Goal: Task Accomplishment & Management: Use online tool/utility

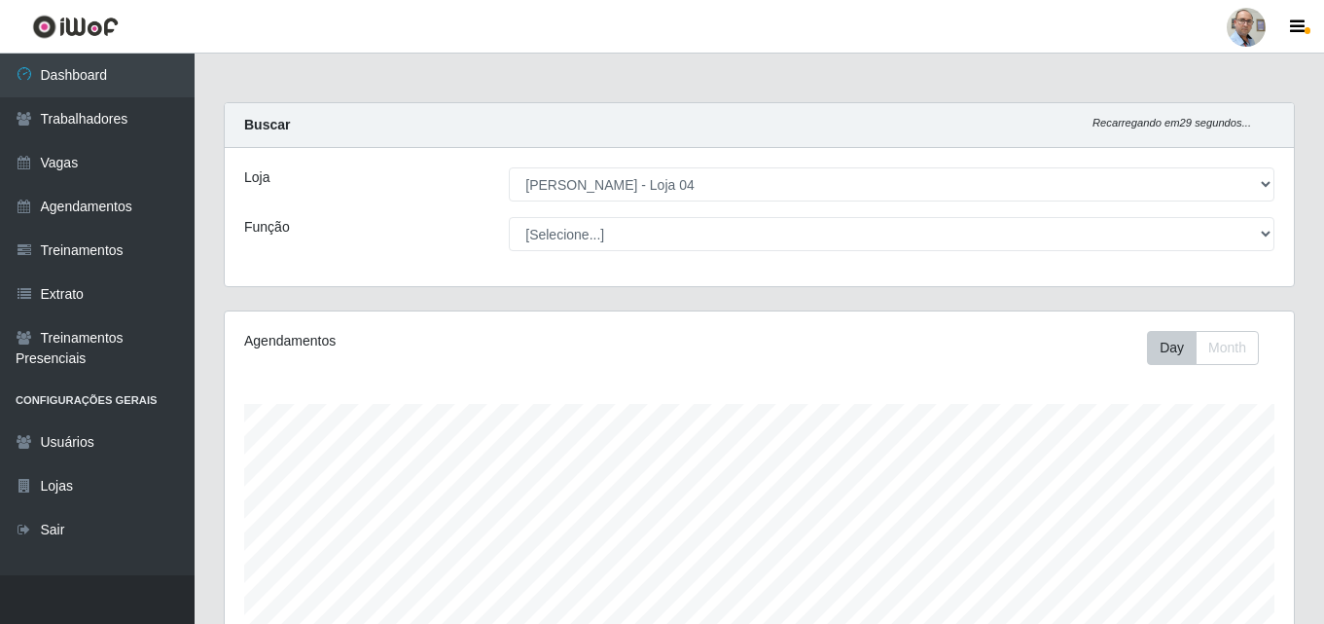
select select "251"
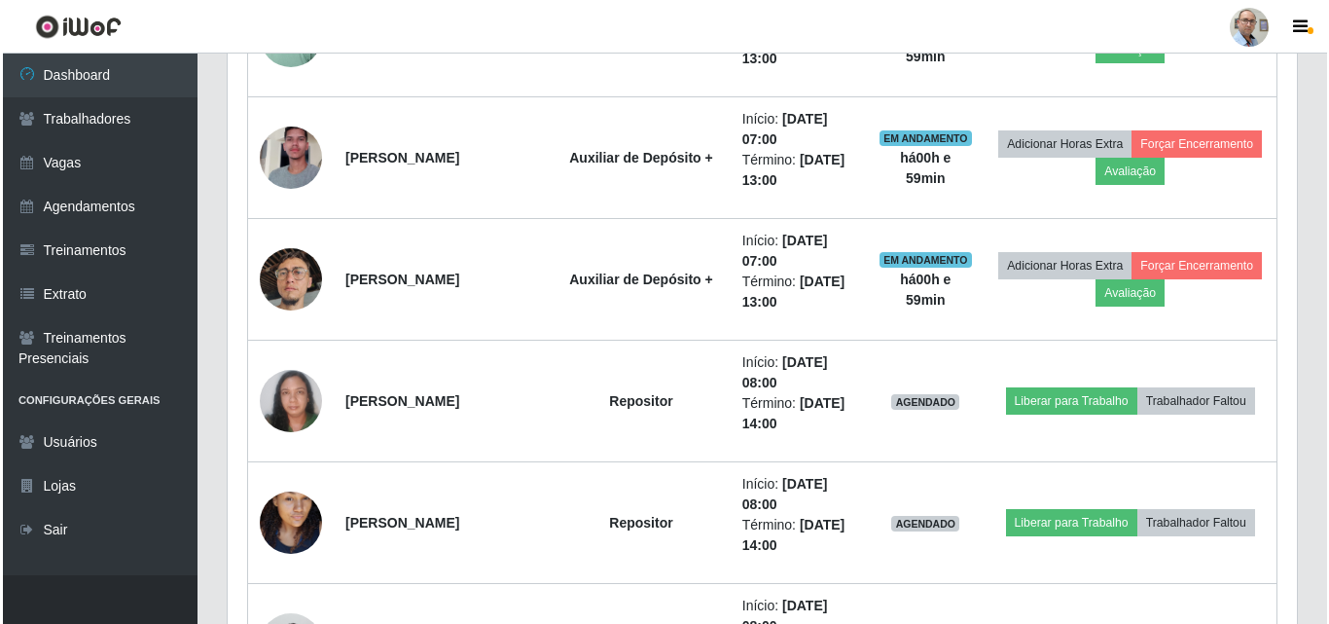
scroll to position [1167, 0]
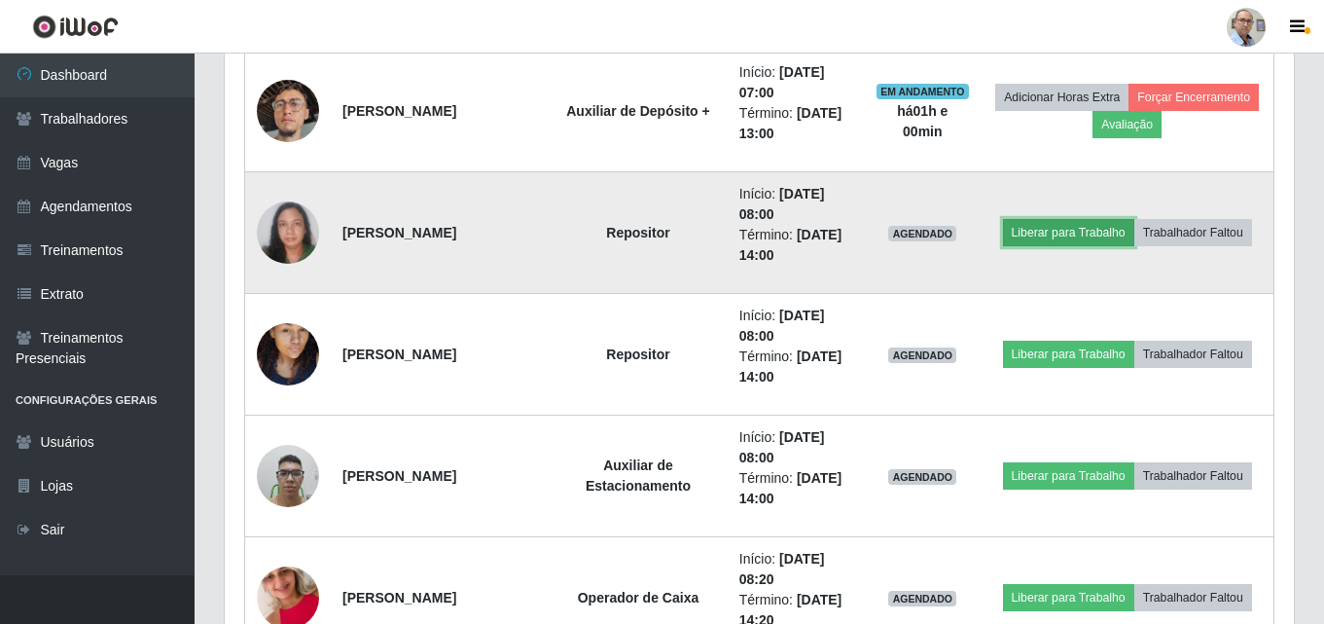
click at [1066, 233] on button "Liberar para Trabalho" at bounding box center [1068, 232] width 131 height 27
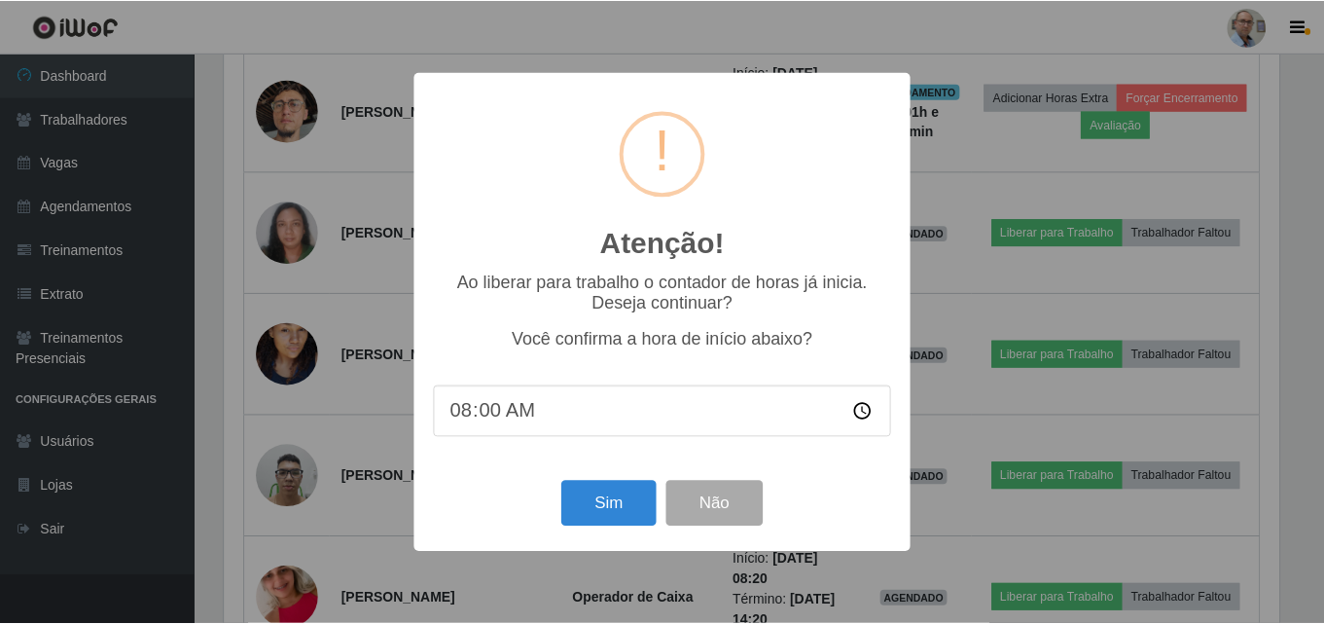
scroll to position [404, 1059]
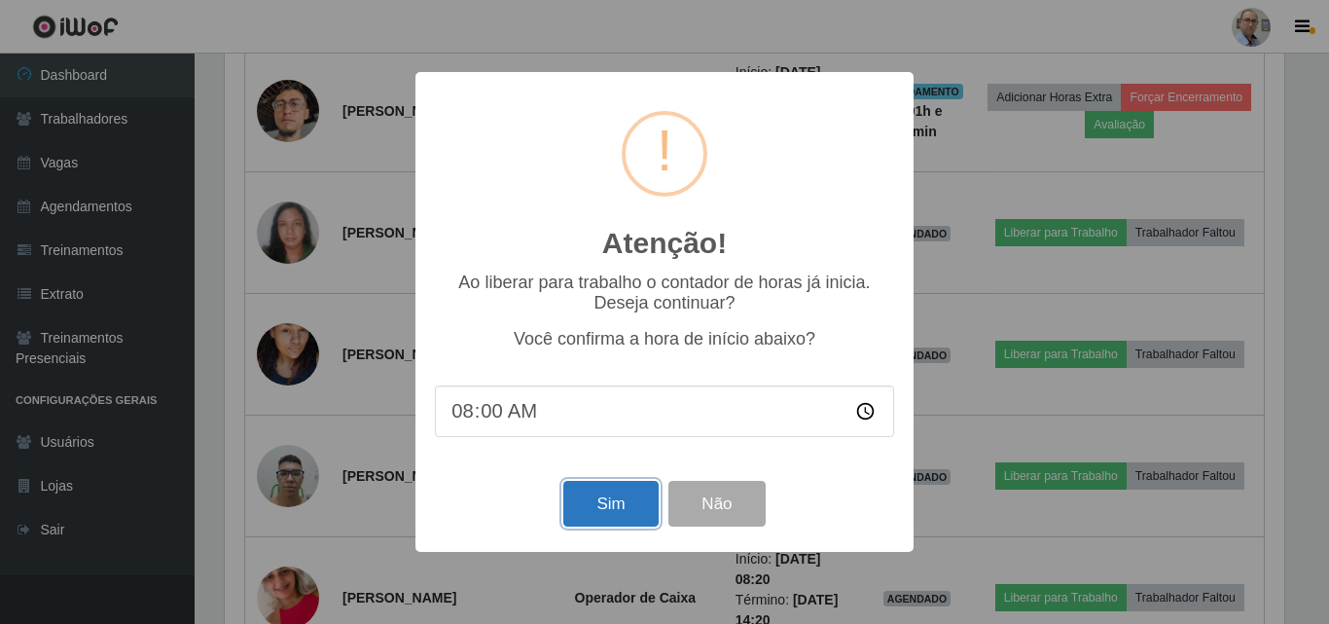
click at [638, 492] on button "Sim" at bounding box center [610, 504] width 94 height 46
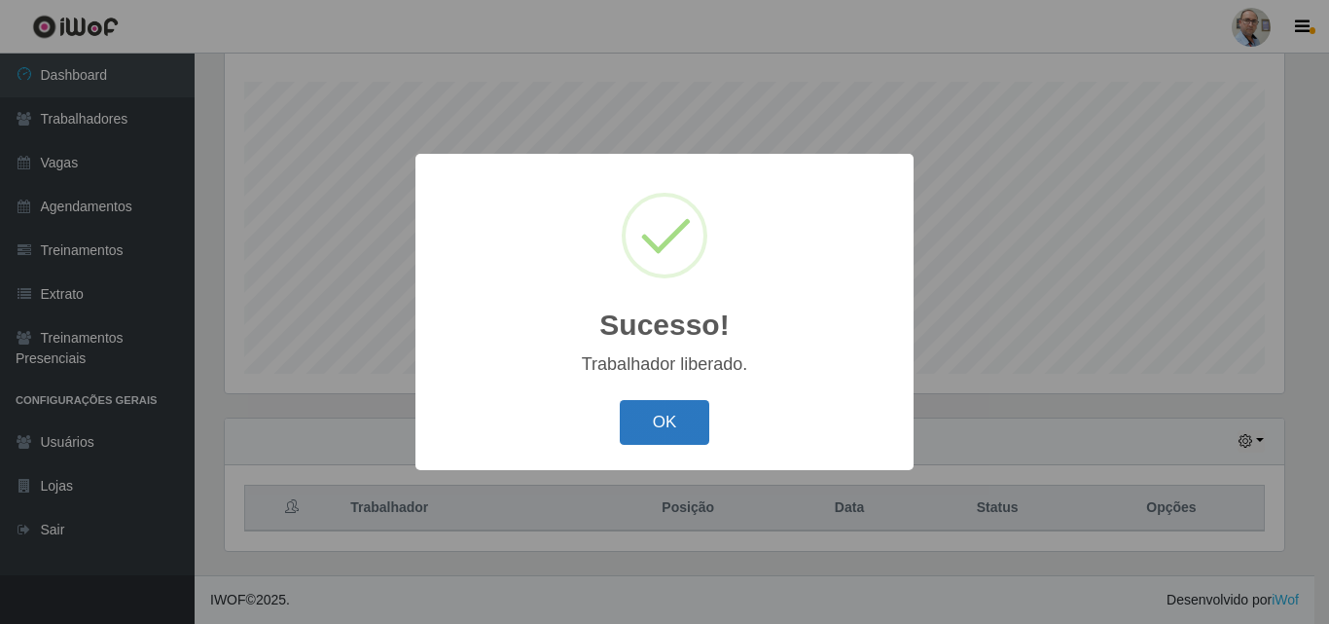
click at [666, 426] on button "OK" at bounding box center [665, 423] width 90 height 46
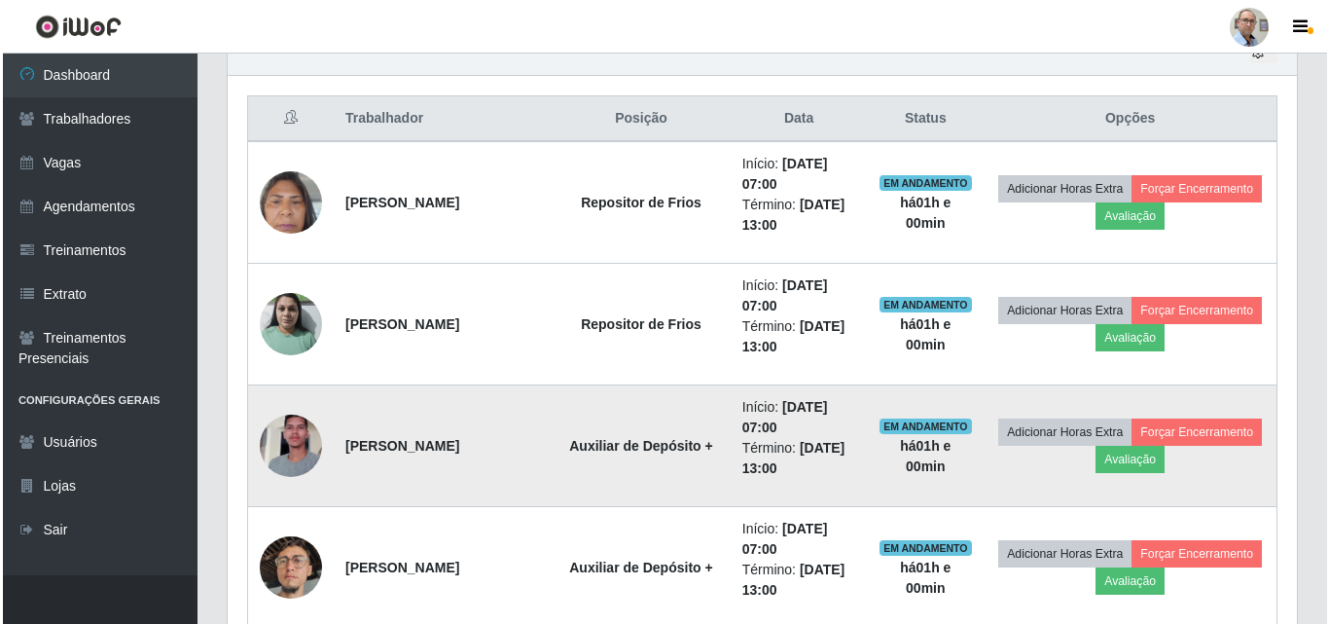
scroll to position [1100, 0]
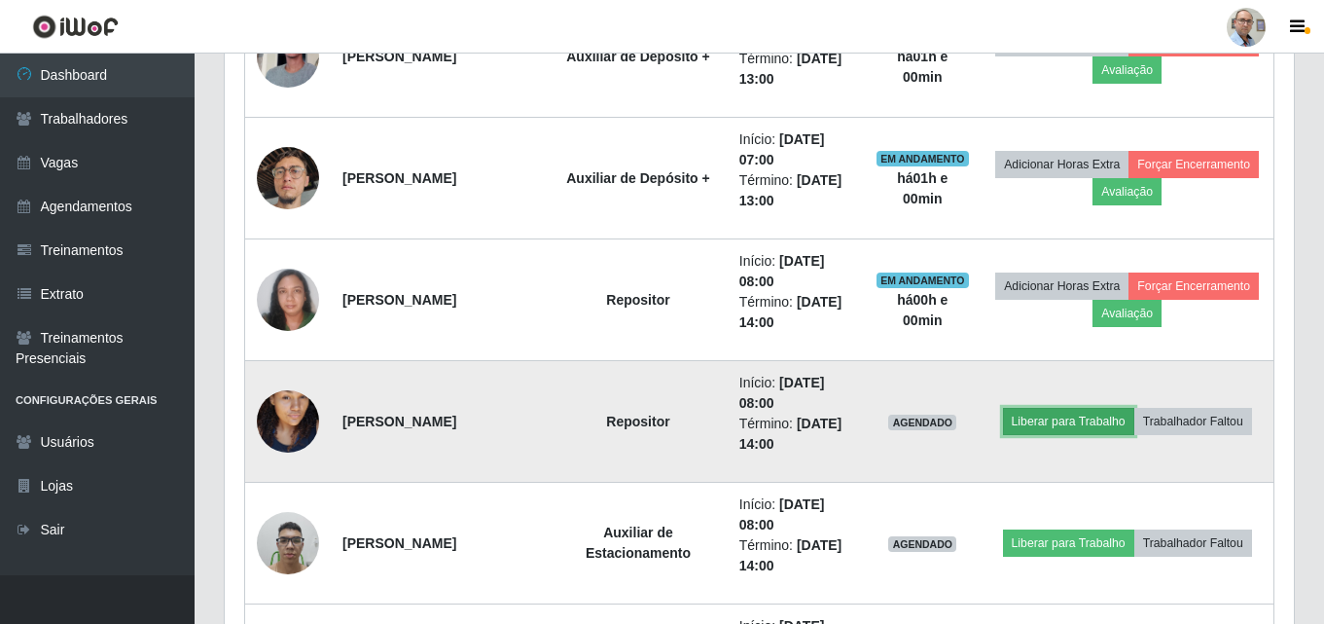
click at [1057, 415] on button "Liberar para Trabalho" at bounding box center [1068, 421] width 131 height 27
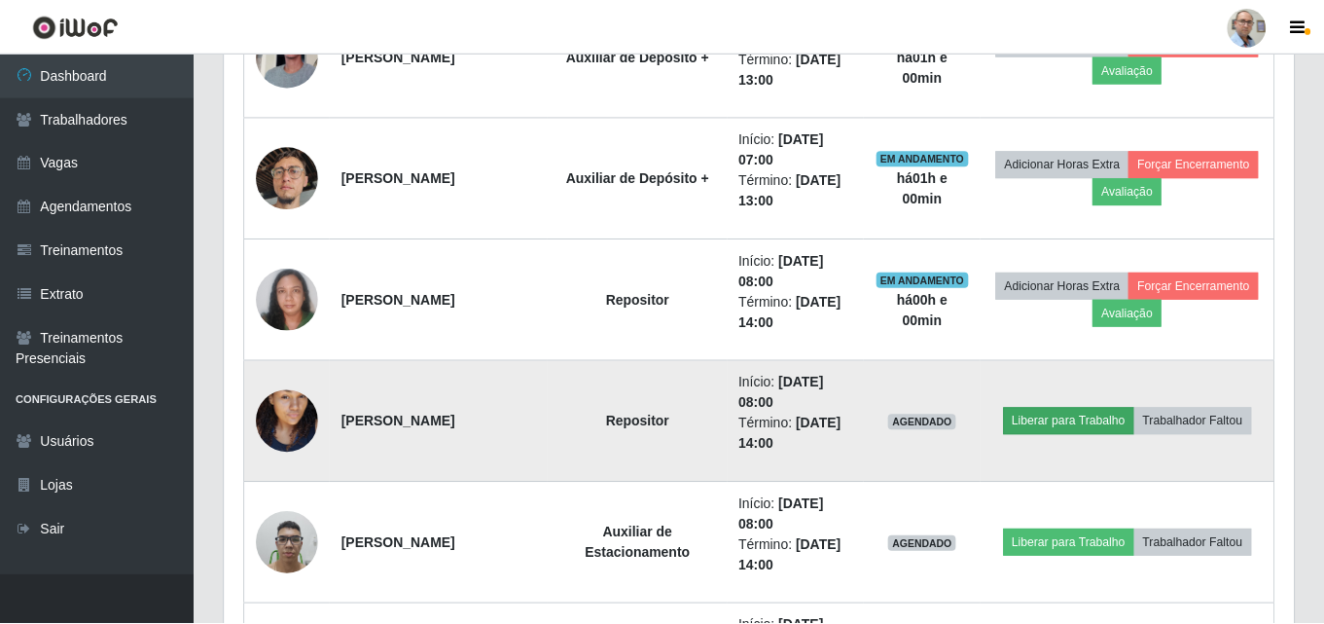
scroll to position [404, 1059]
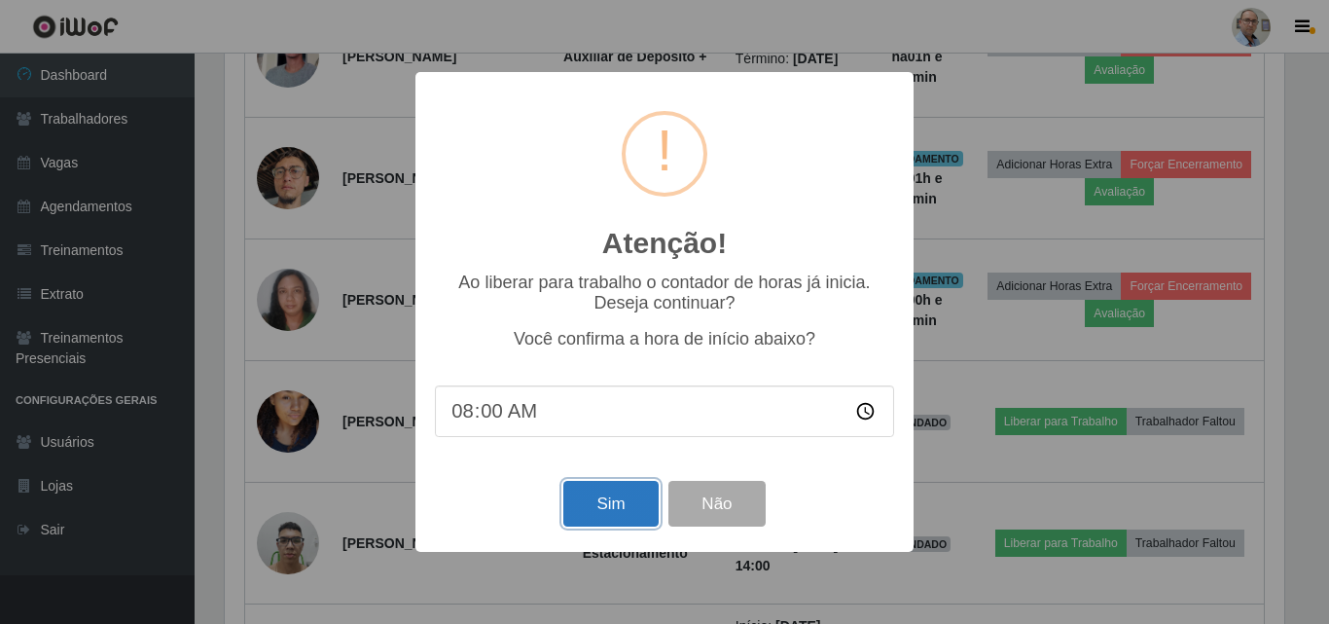
click at [635, 503] on button "Sim" at bounding box center [610, 504] width 94 height 46
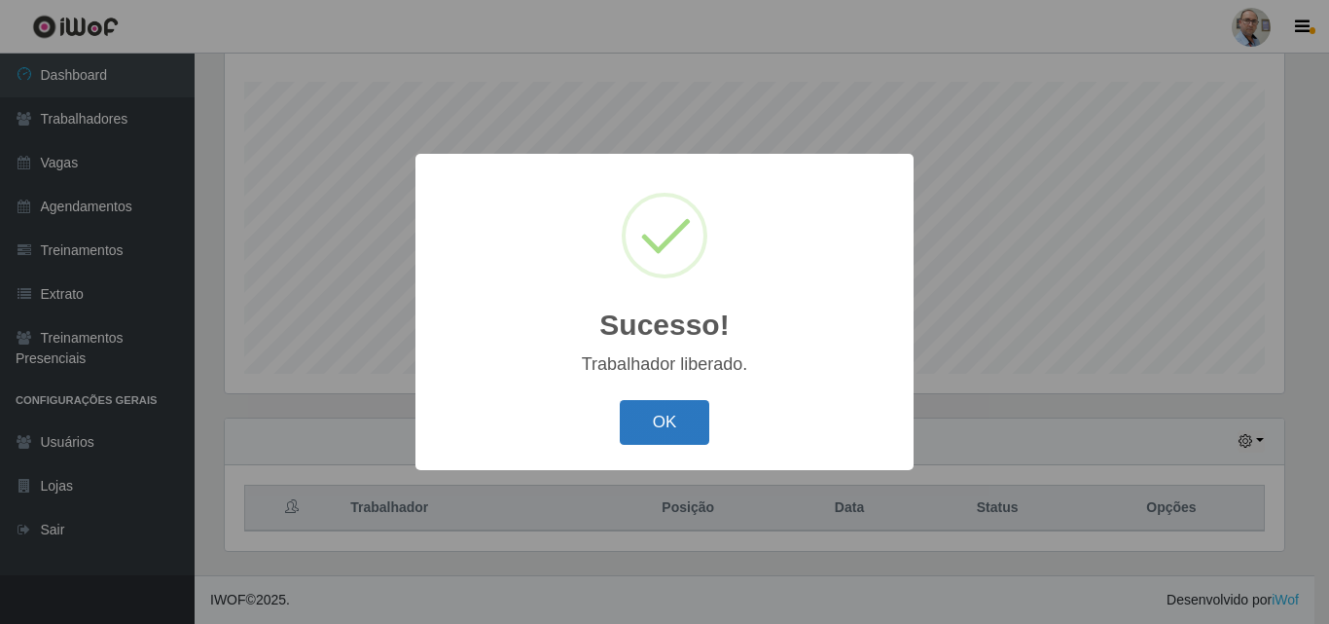
click at [669, 410] on button "OK" at bounding box center [665, 423] width 90 height 46
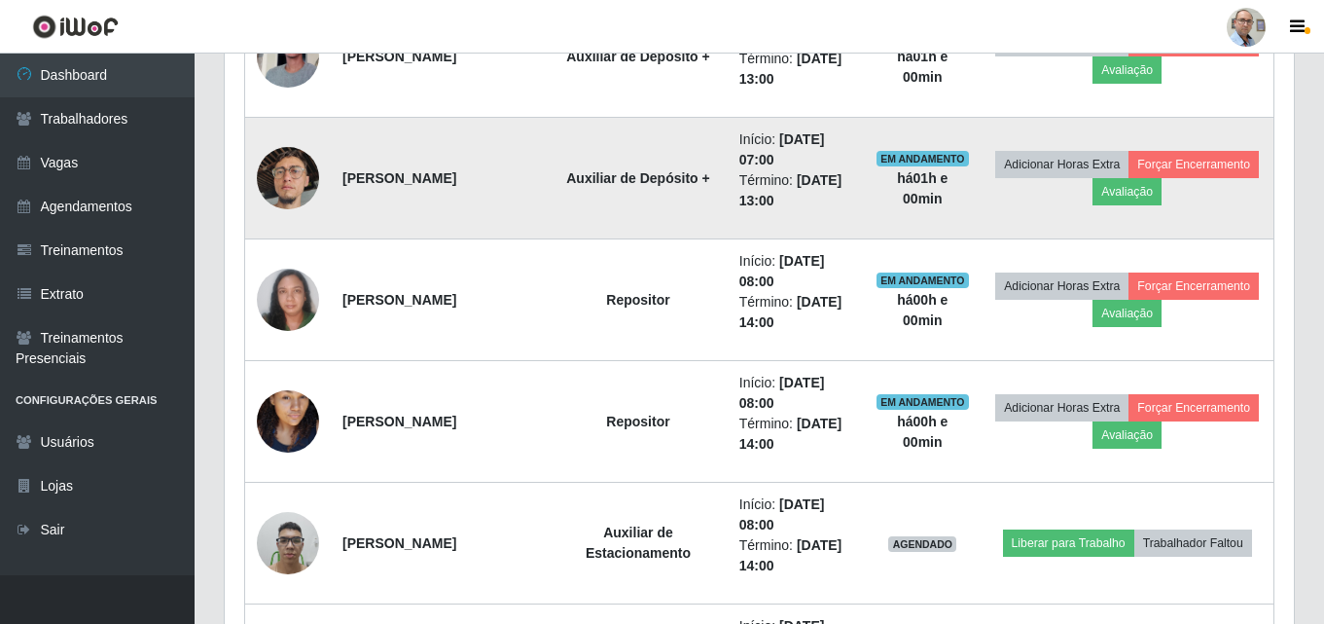
scroll to position [1198, 0]
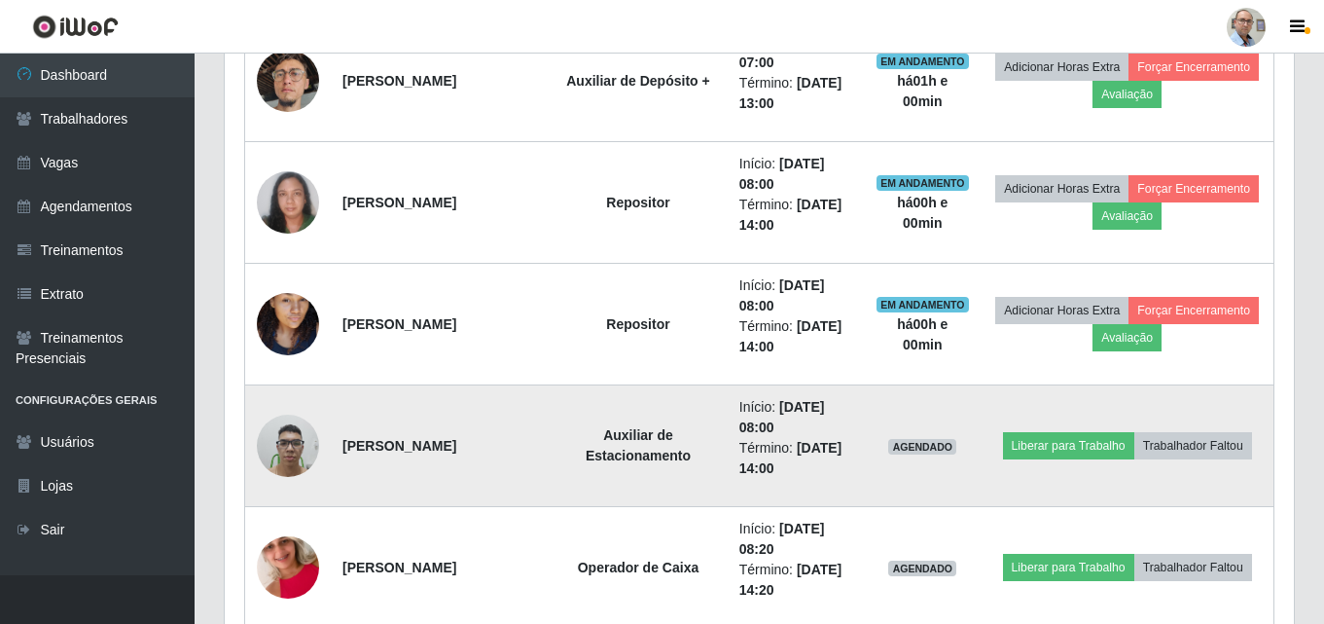
click at [295, 454] on img at bounding box center [288, 445] width 62 height 83
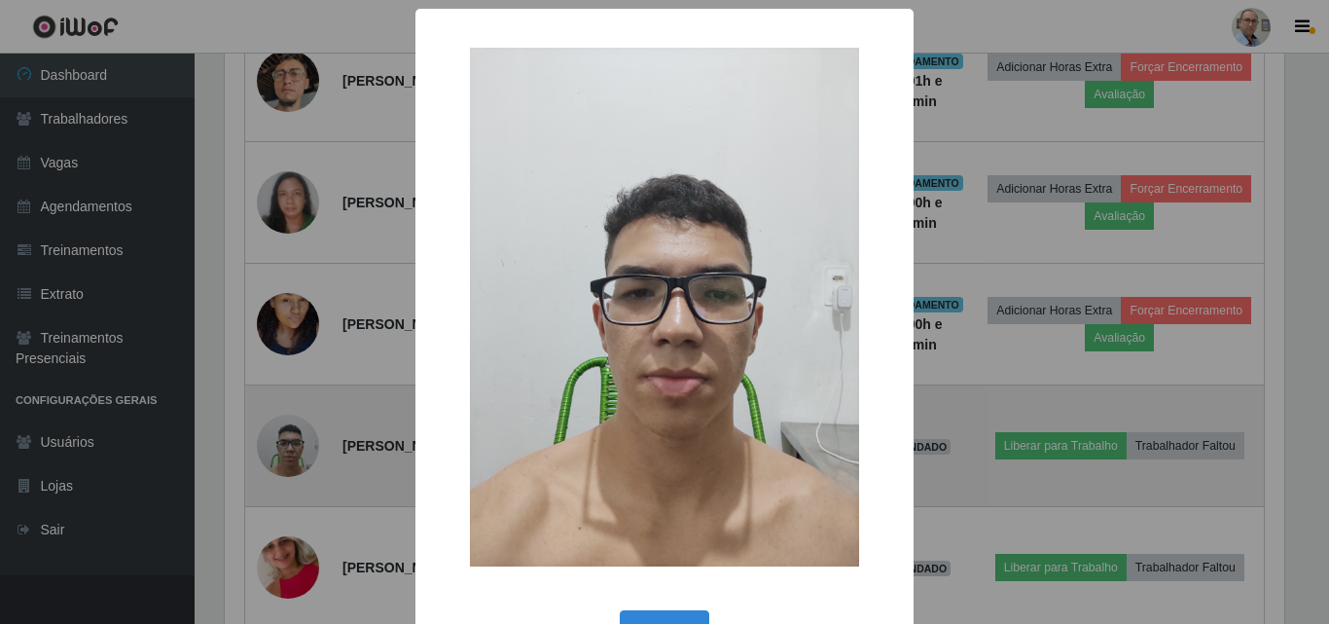
click at [295, 454] on div "× OK Cancel" at bounding box center [664, 312] width 1329 height 624
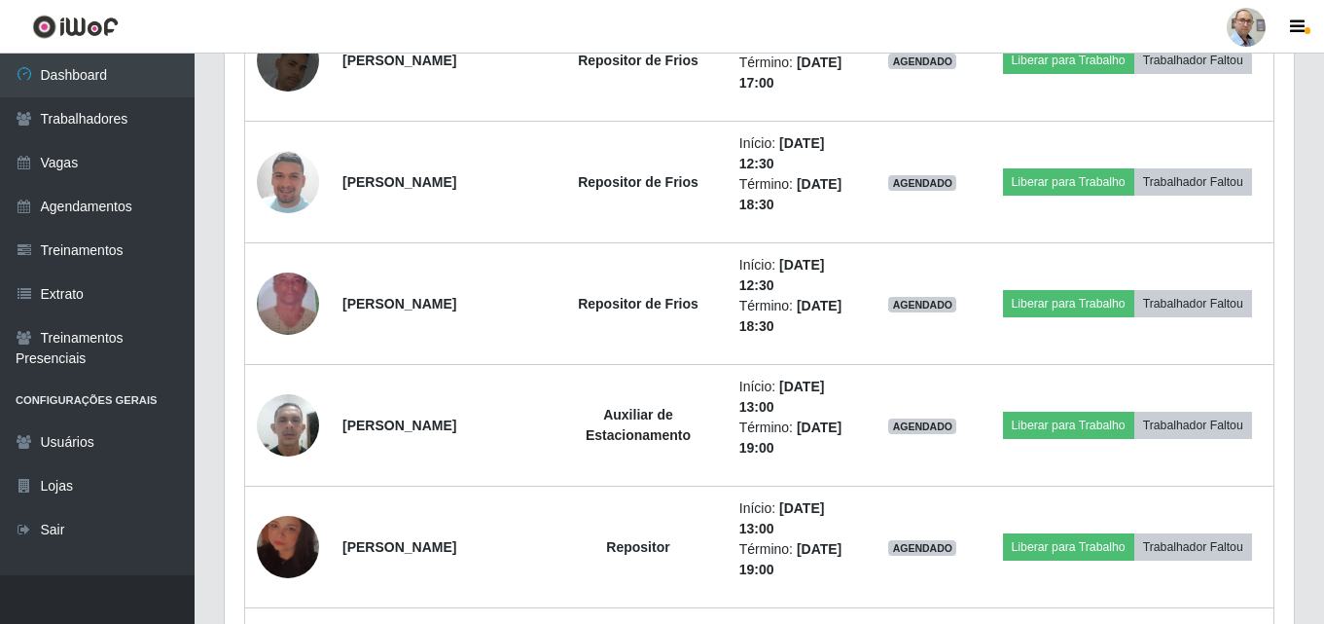
scroll to position [0, 0]
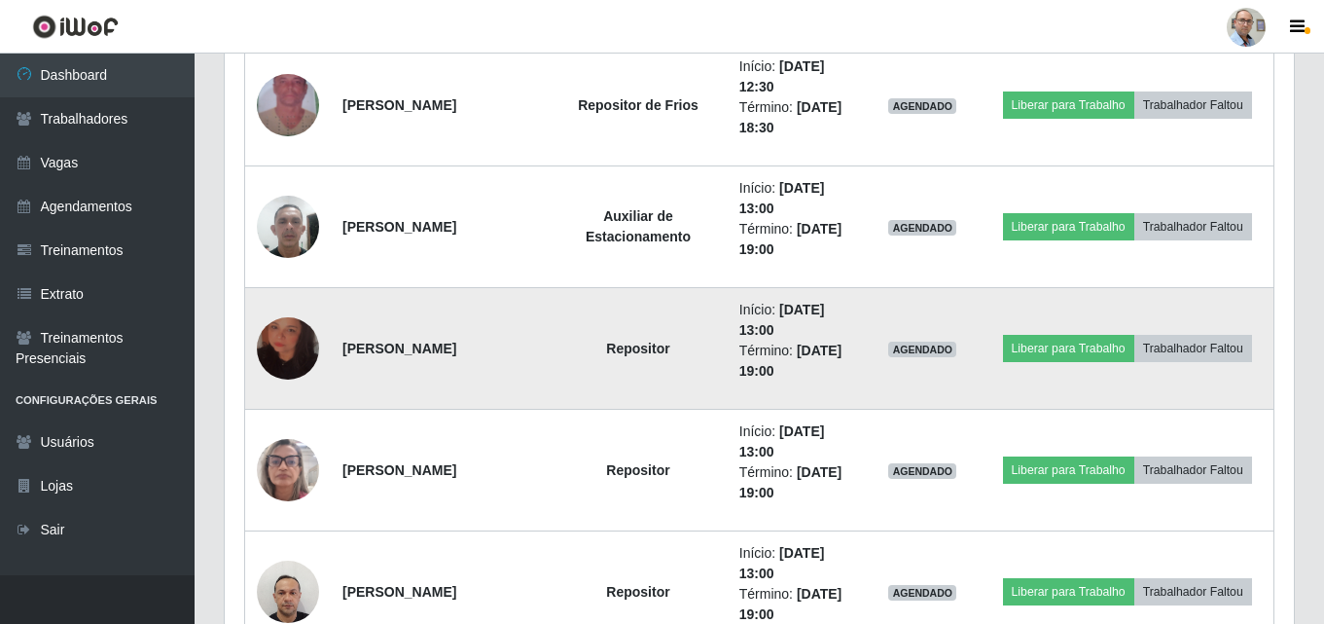
click at [297, 369] on img at bounding box center [288, 348] width 62 height 111
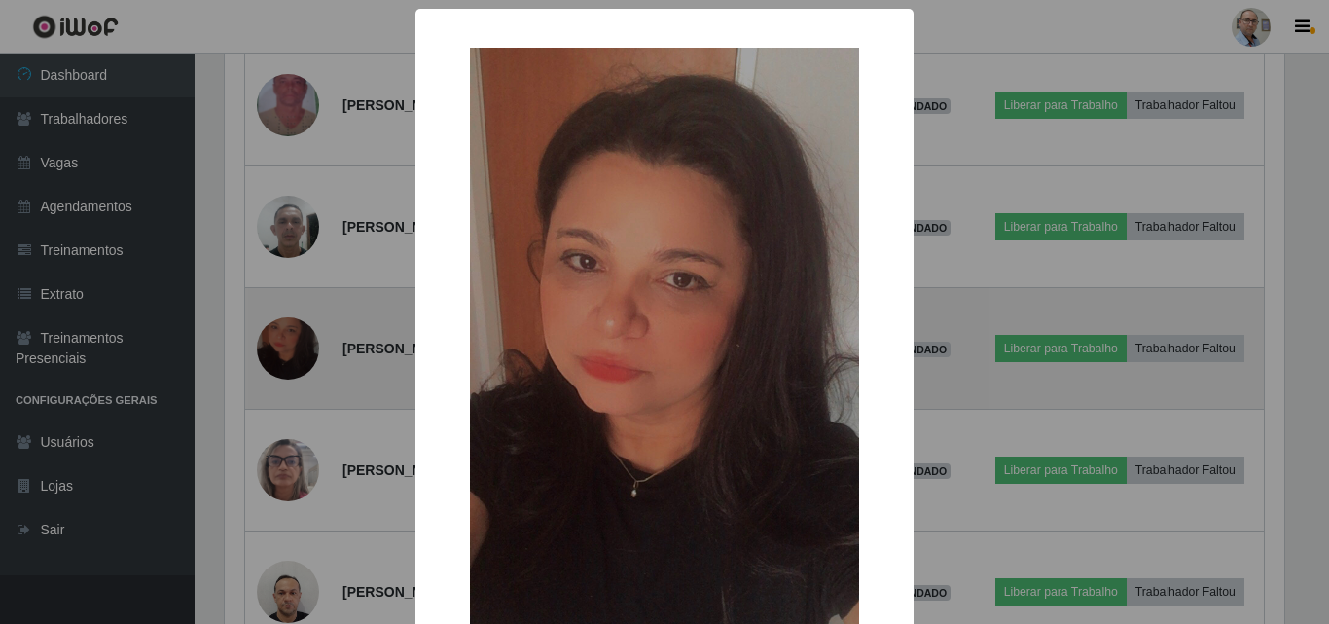
click at [297, 369] on div "× OK Cancel" at bounding box center [664, 312] width 1329 height 624
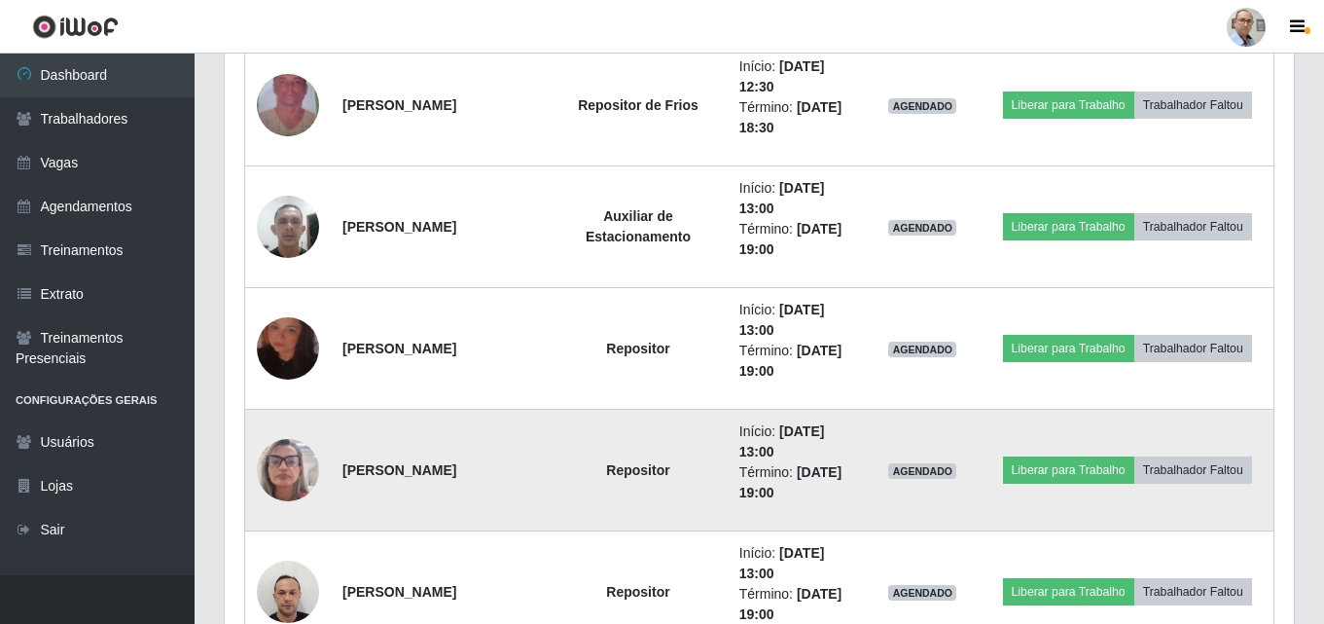
click at [278, 473] on img at bounding box center [288, 469] width 62 height 83
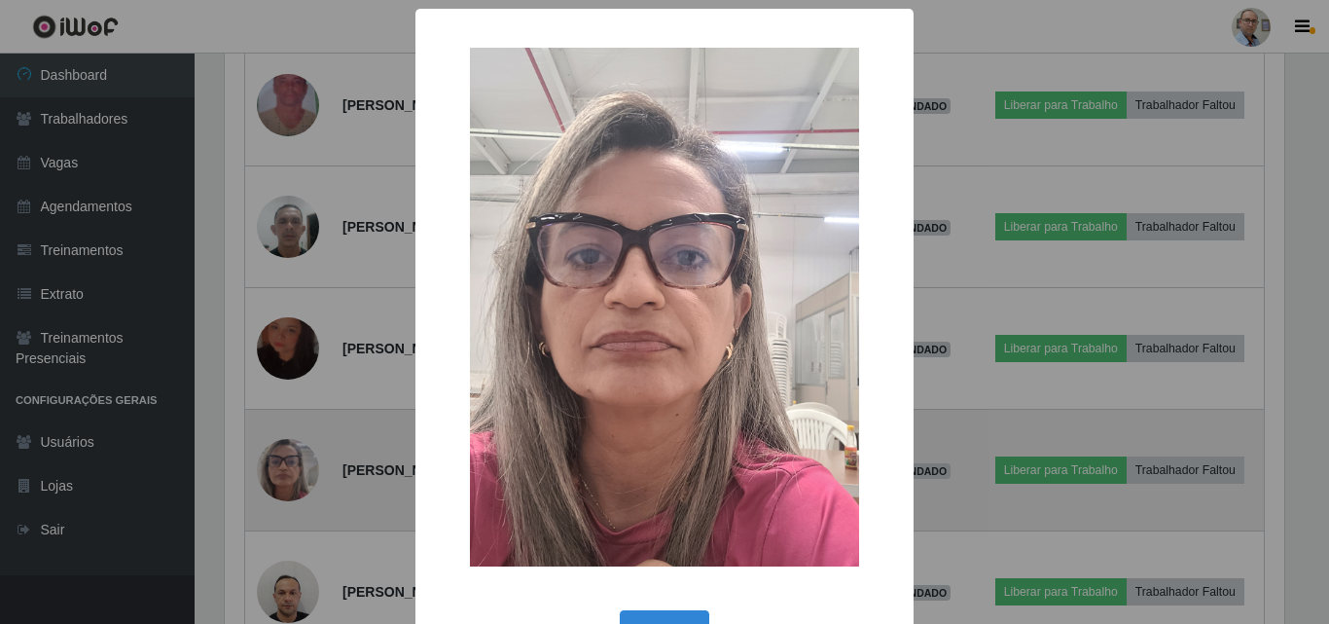
click at [278, 473] on div "× OK Cancel" at bounding box center [664, 312] width 1329 height 624
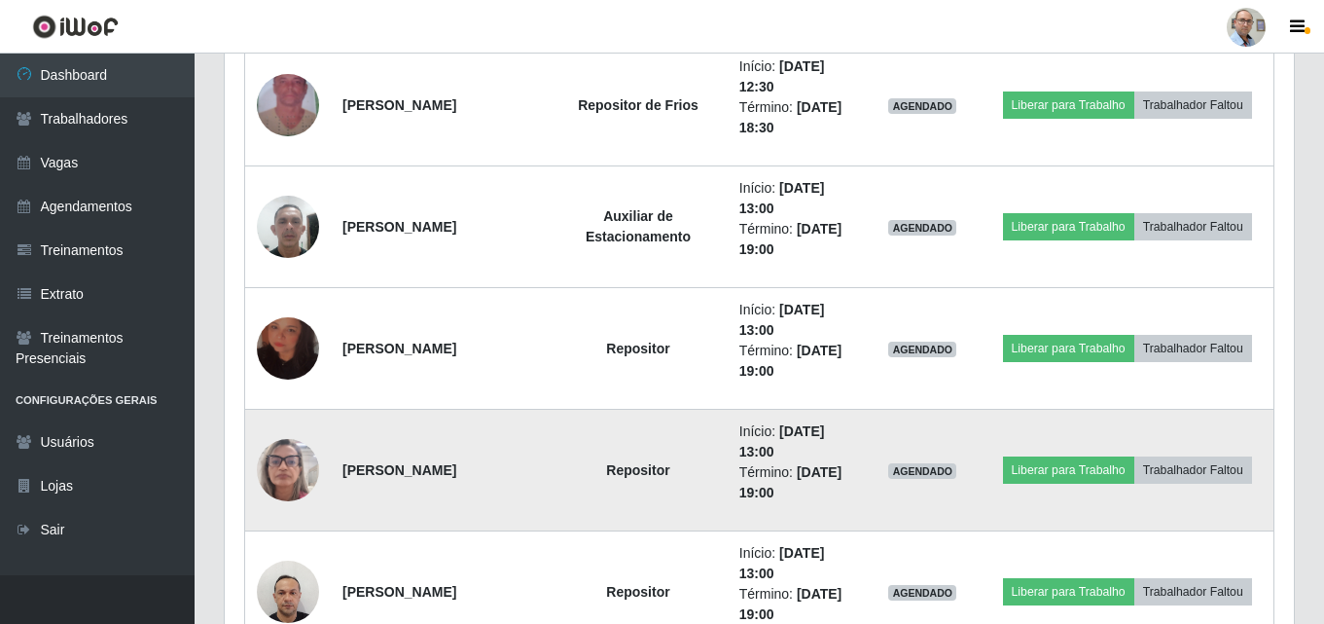
click at [278, 473] on img at bounding box center [288, 469] width 62 height 83
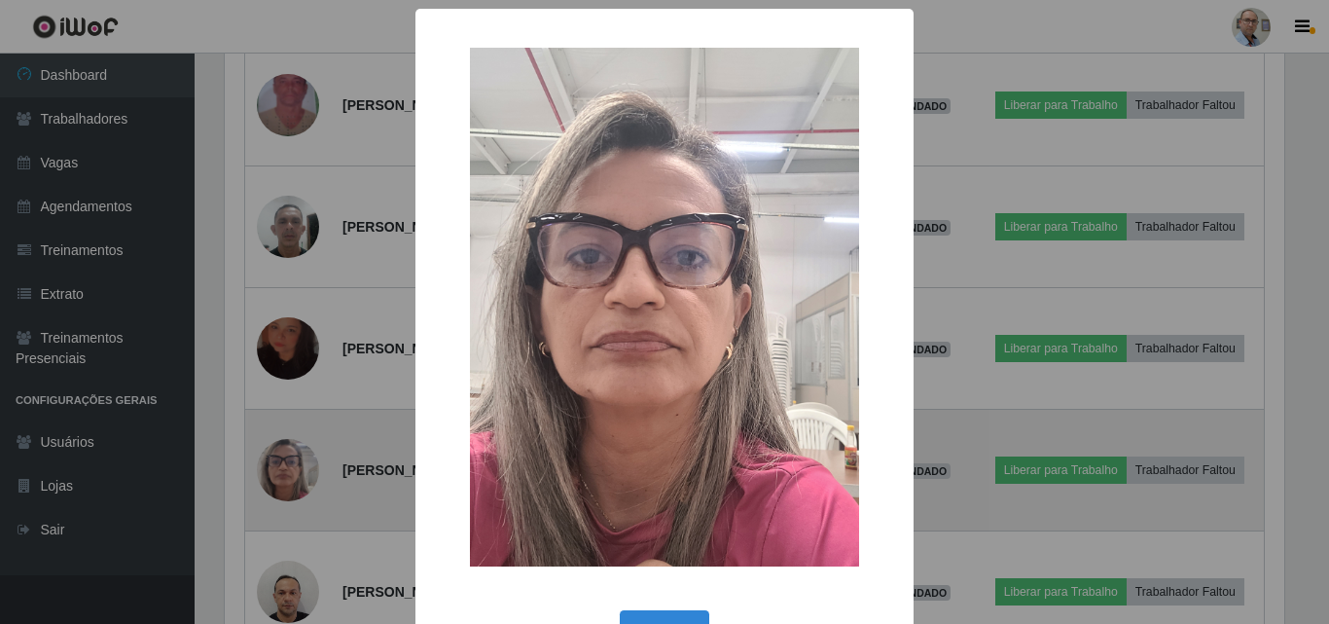
click at [278, 473] on div "× OK Cancel" at bounding box center [664, 312] width 1329 height 624
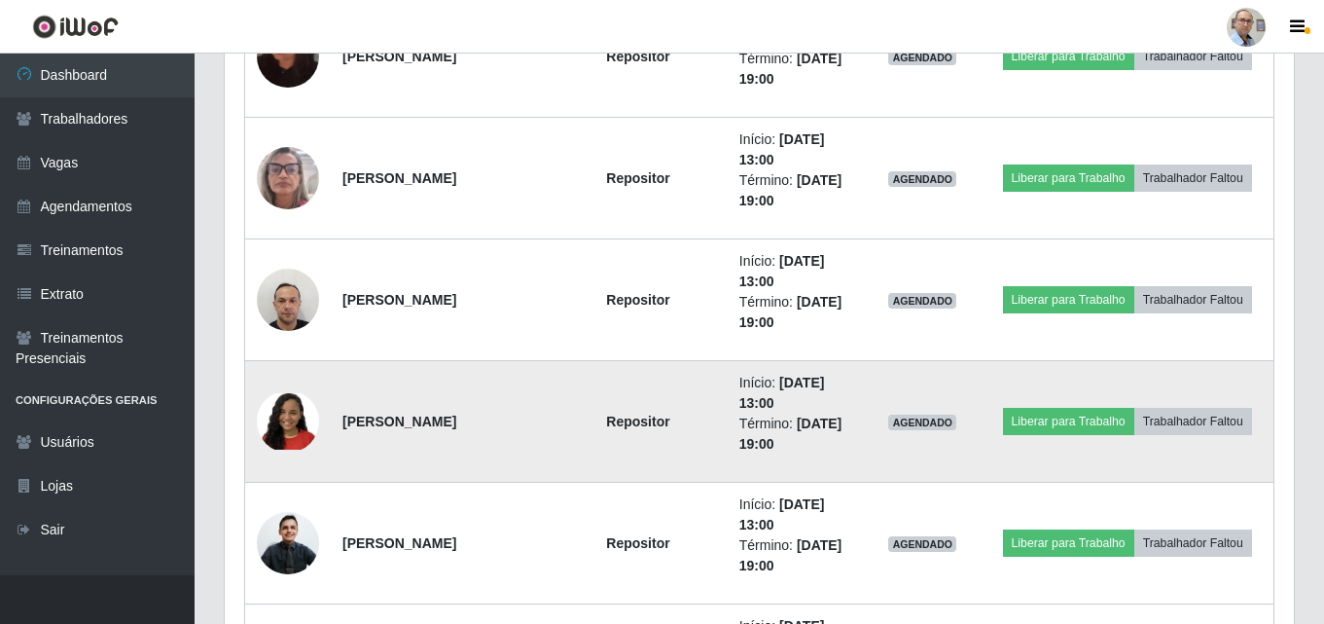
click at [286, 437] on img at bounding box center [288, 420] width 62 height 55
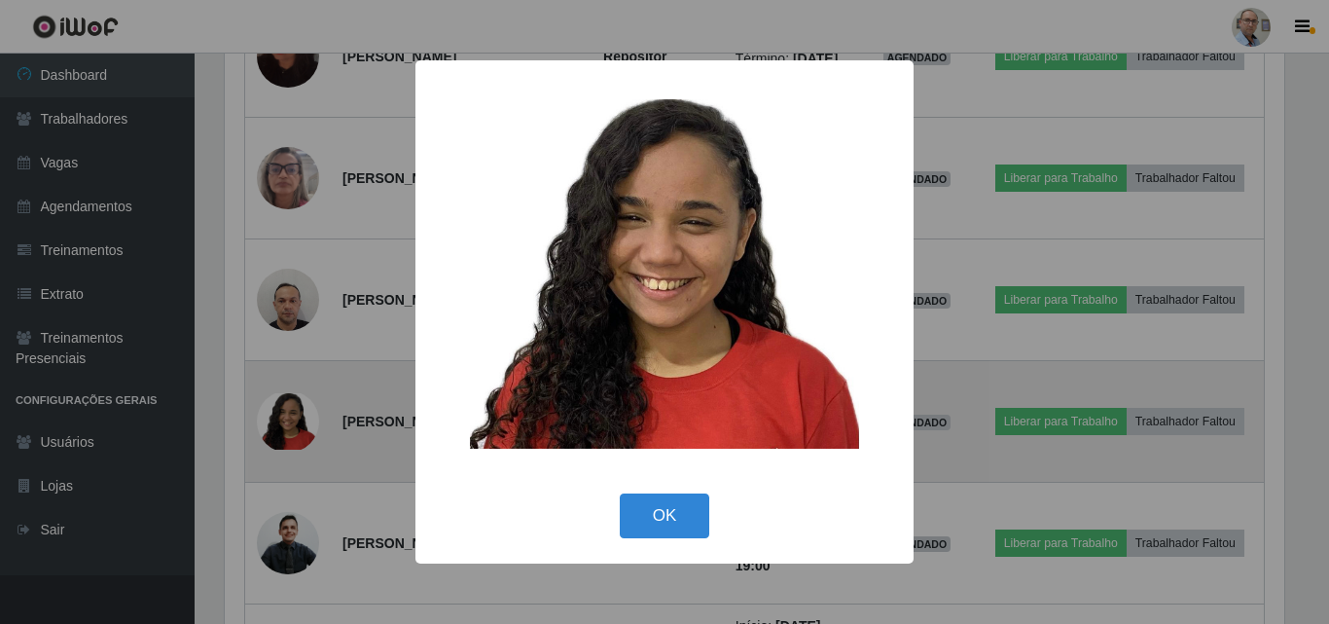
click at [286, 437] on div "× OK Cancel" at bounding box center [664, 312] width 1329 height 624
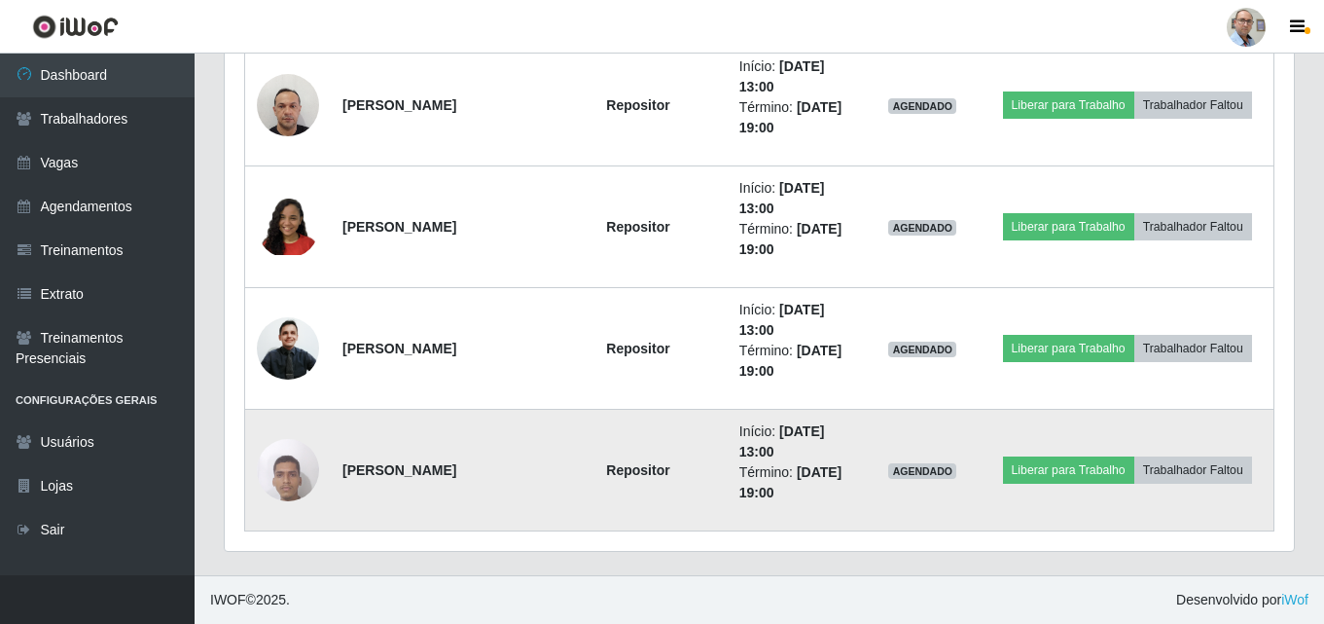
click at [282, 460] on img at bounding box center [288, 469] width 62 height 83
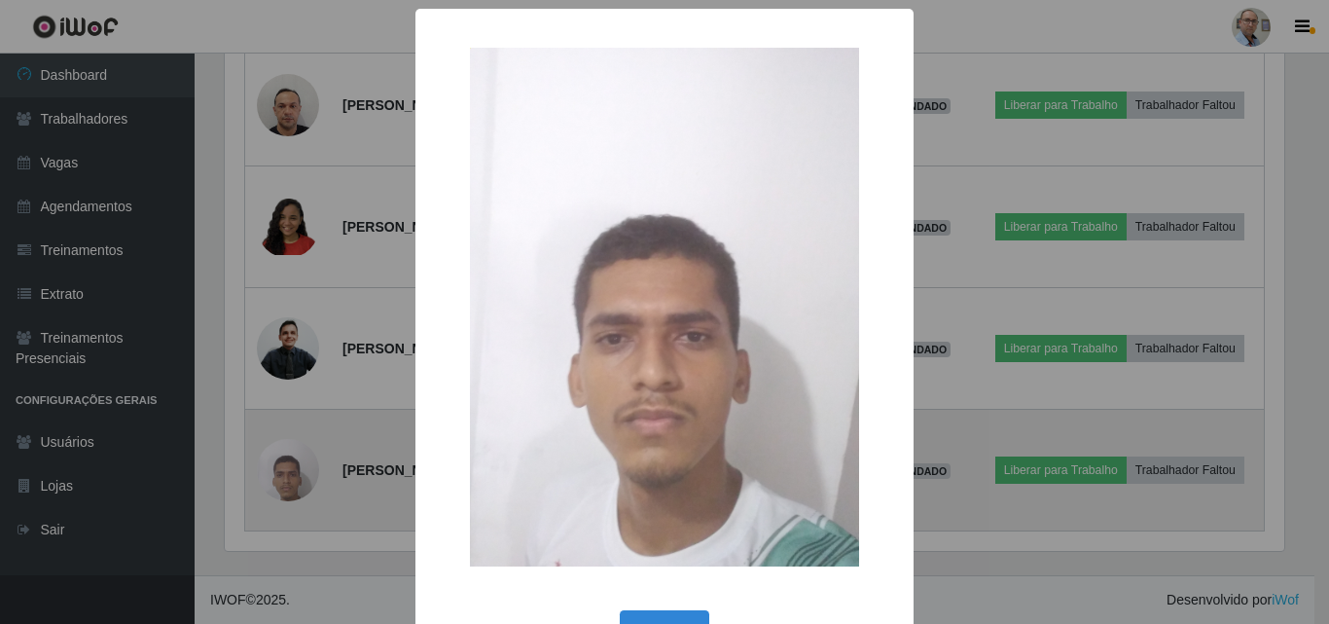
click at [282, 460] on div "× OK Cancel" at bounding box center [664, 312] width 1329 height 624
